Goal: Task Accomplishment & Management: Manage account settings

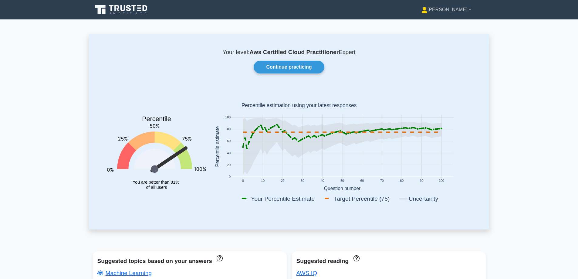
click at [465, 9] on link "[PERSON_NAME]" at bounding box center [446, 10] width 79 height 12
click at [455, 34] on link "Settings" at bounding box center [432, 34] width 48 height 10
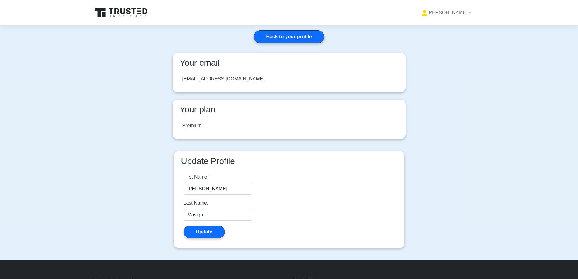
drag, startPoint x: 194, startPoint y: 128, endPoint x: 197, endPoint y: 127, distance: 3.1
click at [195, 128] on div "Premium" at bounding box center [191, 125] width 19 height 7
click at [198, 124] on div "Premium" at bounding box center [191, 125] width 19 height 7
click at [206, 111] on h3 "Your plan" at bounding box center [289, 109] width 223 height 10
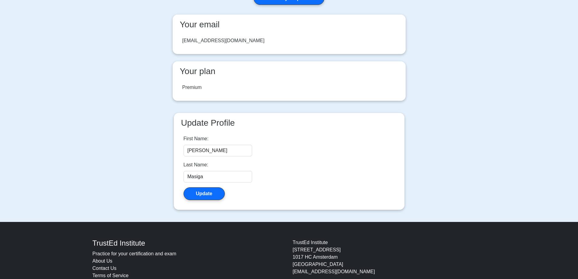
scroll to position [63, 0]
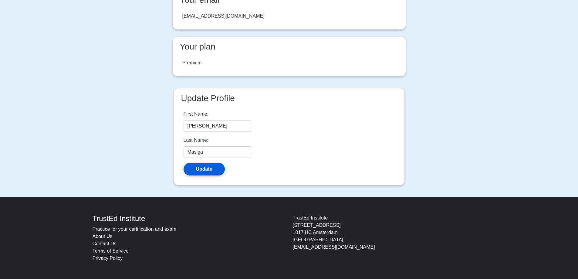
click at [215, 169] on button "Update" at bounding box center [204, 169] width 41 height 13
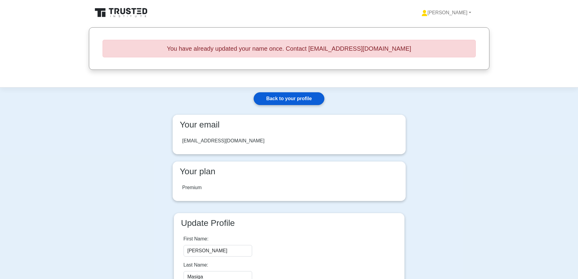
click at [292, 101] on link "Back to your profile" at bounding box center [289, 98] width 70 height 13
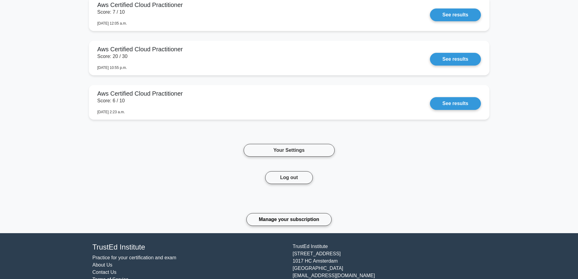
scroll to position [538, 0]
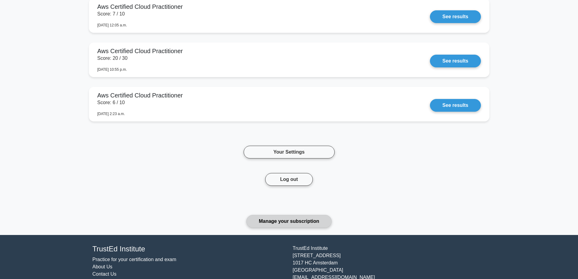
click at [318, 222] on link "Manage your subscription" at bounding box center [289, 221] width 85 height 13
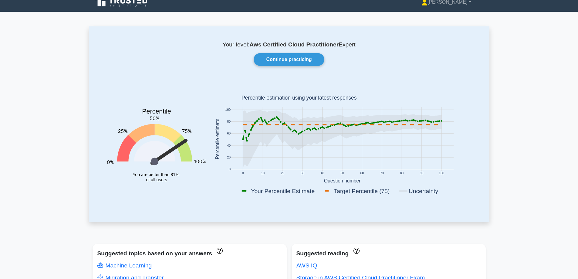
scroll to position [0, 0]
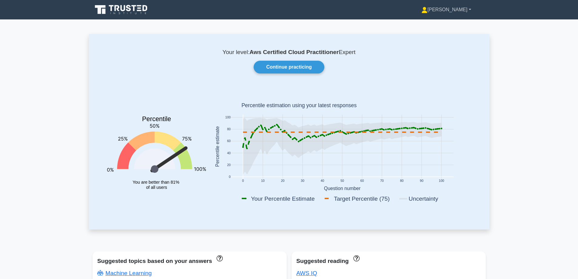
click at [465, 8] on link "[PERSON_NAME]" at bounding box center [446, 10] width 79 height 12
click at [445, 35] on link "Settings" at bounding box center [432, 34] width 48 height 10
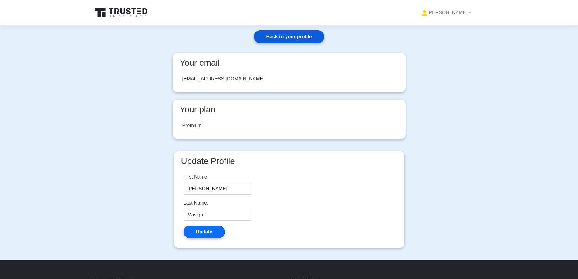
click at [306, 37] on link "Back to your profile" at bounding box center [289, 36] width 70 height 13
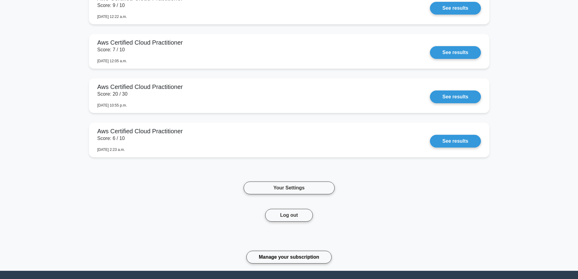
scroll to position [485, 0]
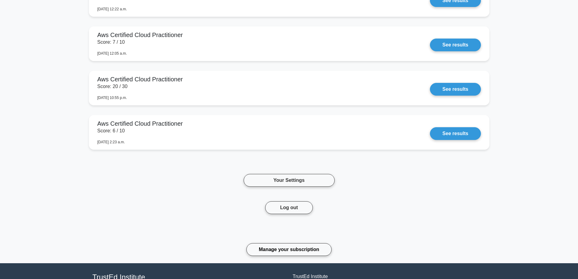
scroll to position [526, 0]
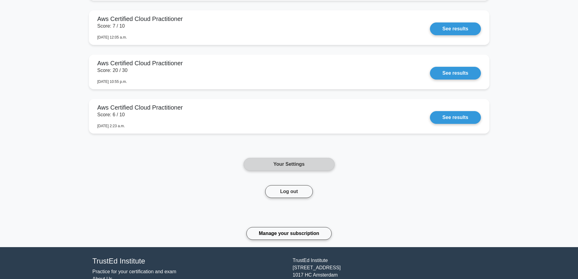
click at [326, 161] on link "Your Settings" at bounding box center [289, 164] width 91 height 13
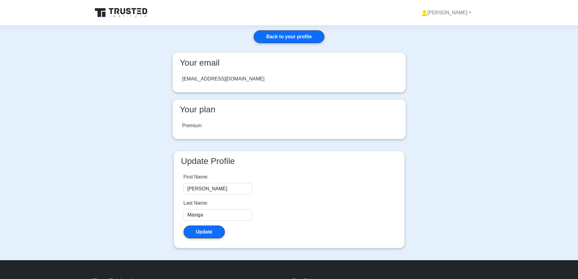
click at [135, 10] on icon at bounding box center [122, 13] width 58 height 12
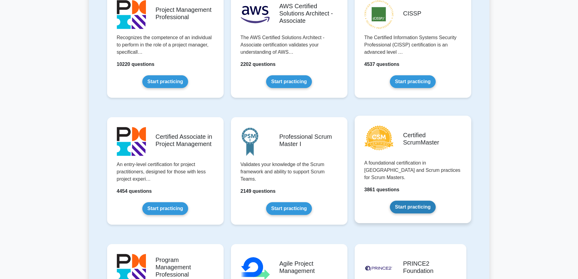
scroll to position [90, 0]
